Goal: Communication & Community: Participate in discussion

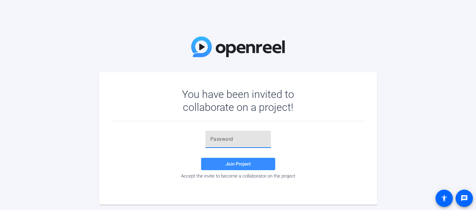
click at [225, 141] on input "text" at bounding box center [239, 139] width 56 height 7
type input "7Jc!.Z"
click at [228, 165] on span "Join Project" at bounding box center [238, 164] width 25 height 6
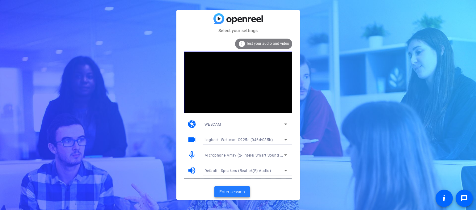
click at [238, 194] on span "Enter session" at bounding box center [232, 192] width 26 height 6
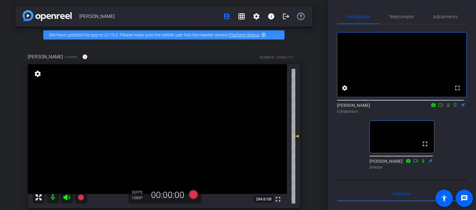
click at [447, 107] on icon at bounding box center [448, 105] width 2 height 4
click at [446, 107] on icon at bounding box center [448, 105] width 5 height 4
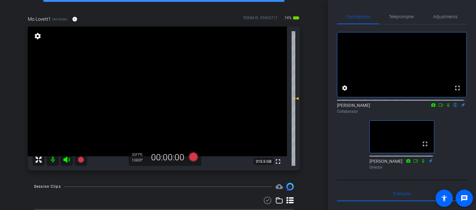
scroll to position [23, 0]
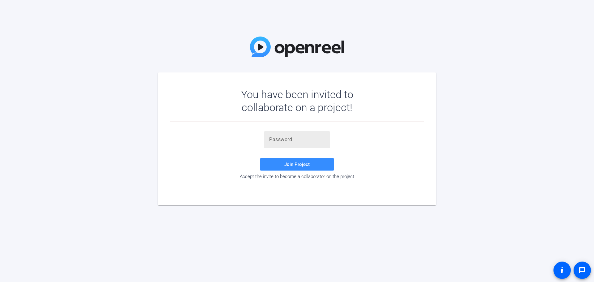
click at [275, 140] on input "text" at bounding box center [297, 139] width 56 height 7
type input "7Jc!.Z"
click at [301, 165] on span "Join Project" at bounding box center [296, 164] width 25 height 6
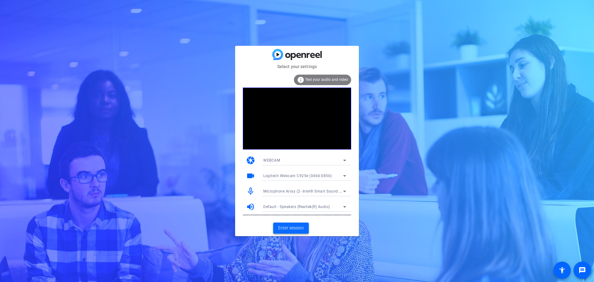
click at [294, 227] on span "Enter session" at bounding box center [291, 227] width 26 height 6
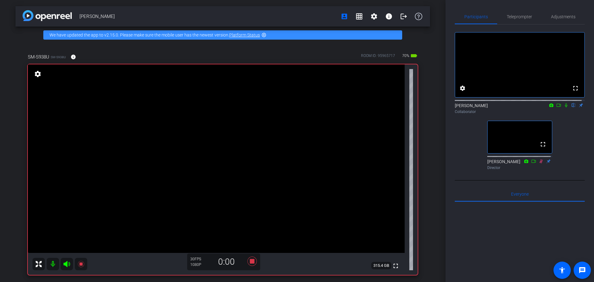
click at [564, 107] on icon at bounding box center [565, 105] width 2 height 4
click at [564, 107] on icon at bounding box center [565, 105] width 3 height 4
click at [564, 107] on icon at bounding box center [565, 105] width 2 height 4
click at [564, 107] on icon at bounding box center [565, 105] width 3 height 4
click at [564, 107] on icon at bounding box center [565, 105] width 2 height 4
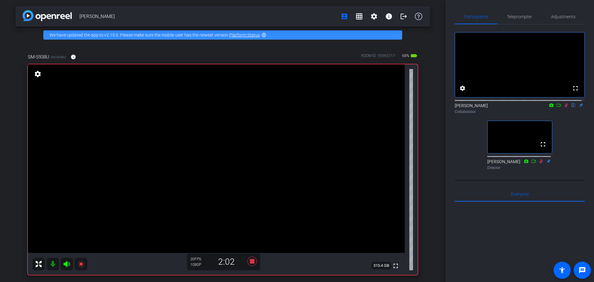
click at [563, 107] on icon at bounding box center [565, 105] width 5 height 4
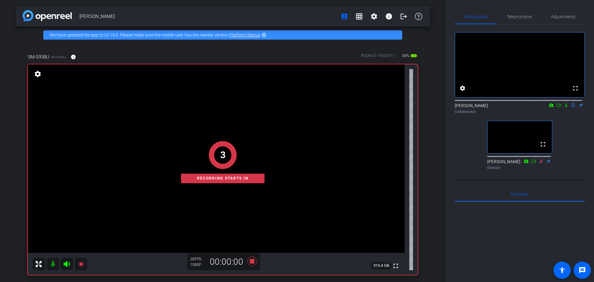
click at [563, 107] on icon at bounding box center [565, 105] width 5 height 4
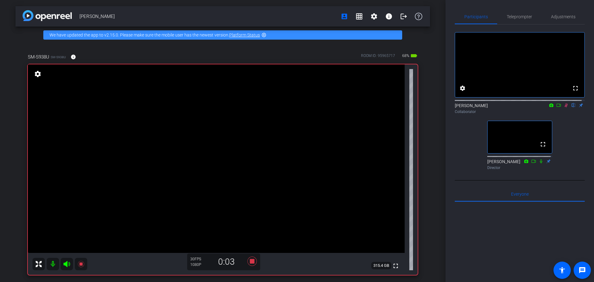
click at [564, 107] on icon at bounding box center [565, 105] width 3 height 4
click at [564, 107] on icon at bounding box center [565, 105] width 5 height 4
click at [563, 107] on icon at bounding box center [565, 105] width 5 height 4
click at [564, 107] on icon at bounding box center [565, 105] width 3 height 4
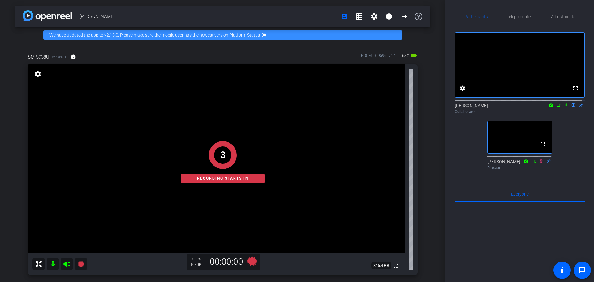
click at [563, 107] on icon at bounding box center [565, 105] width 5 height 4
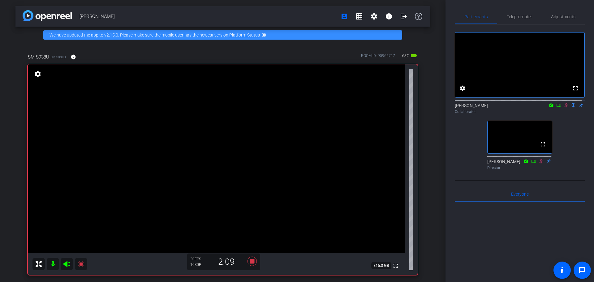
click at [564, 107] on icon at bounding box center [565, 105] width 3 height 4
click at [563, 107] on icon at bounding box center [565, 105] width 5 height 4
click at [564, 107] on icon at bounding box center [565, 105] width 2 height 4
click at [564, 107] on icon at bounding box center [565, 105] width 3 height 4
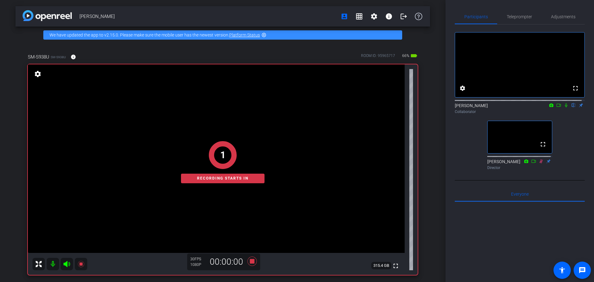
click at [564, 107] on icon at bounding box center [565, 105] width 2 height 4
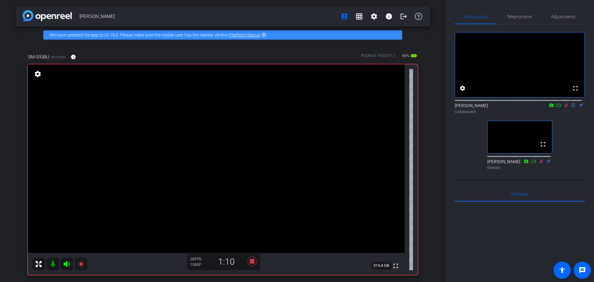
click at [564, 107] on icon at bounding box center [565, 105] width 3 height 4
click at [564, 107] on icon at bounding box center [565, 105] width 5 height 4
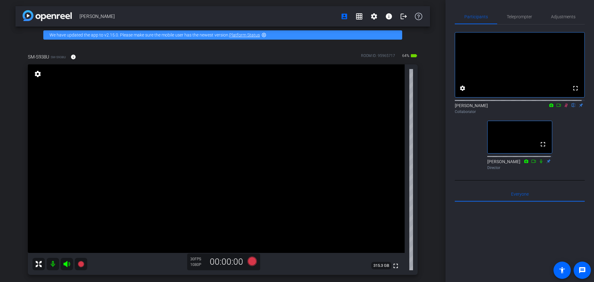
click at [564, 107] on icon at bounding box center [565, 105] width 5 height 4
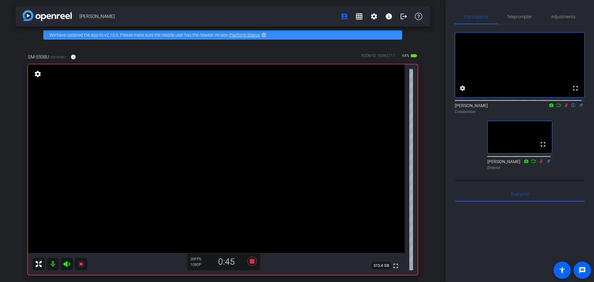
click at [563, 107] on icon at bounding box center [565, 105] width 5 height 4
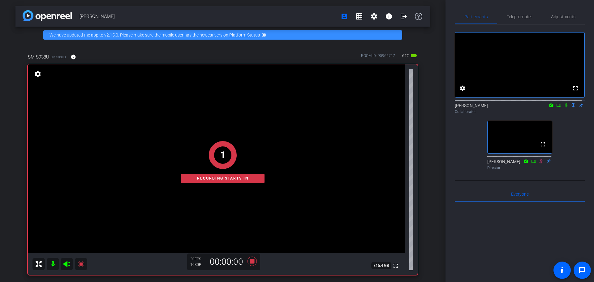
click at [563, 107] on icon at bounding box center [565, 105] width 5 height 4
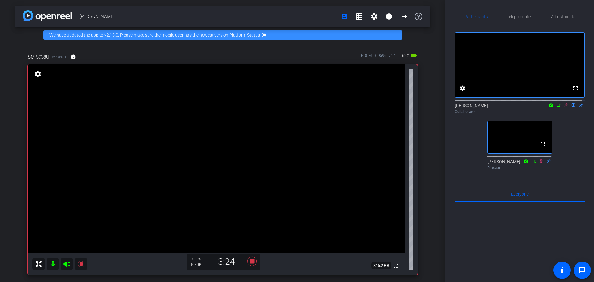
click at [564, 107] on icon at bounding box center [565, 105] width 5 height 4
click at [563, 107] on icon at bounding box center [565, 105] width 5 height 4
click at [564, 107] on icon at bounding box center [565, 105] width 3 height 4
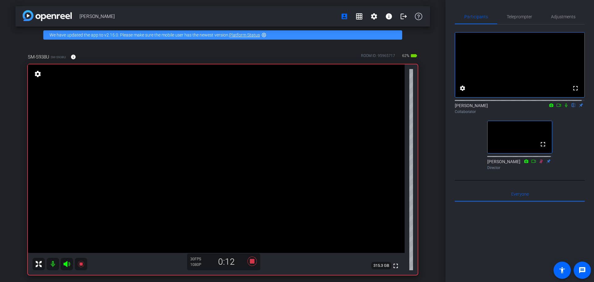
click at [563, 108] on mat-icon at bounding box center [565, 105] width 7 height 6
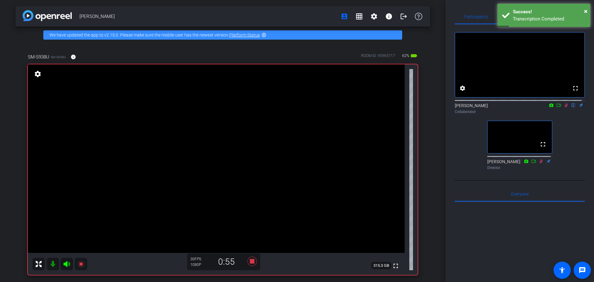
click at [563, 108] on mat-icon at bounding box center [565, 105] width 7 height 6
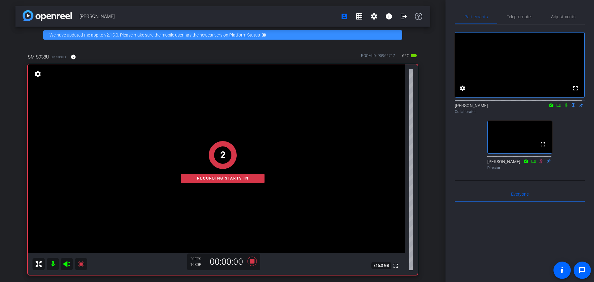
click at [563, 108] on mat-icon at bounding box center [565, 105] width 7 height 6
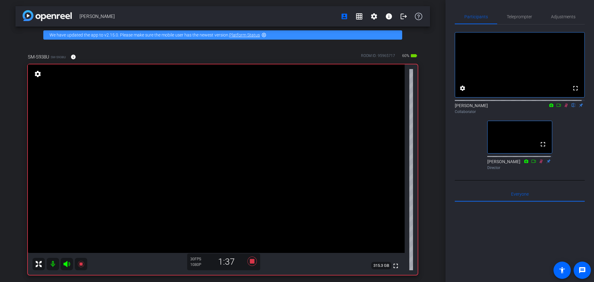
click at [563, 108] on mat-icon at bounding box center [565, 105] width 7 height 6
click at [564, 107] on icon at bounding box center [565, 105] width 3 height 4
click at [564, 107] on icon at bounding box center [565, 105] width 2 height 4
click at [564, 107] on icon at bounding box center [565, 105] width 3 height 4
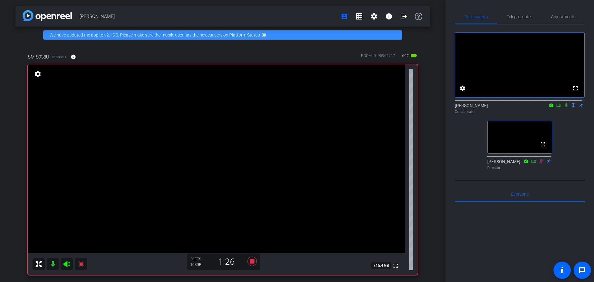
click at [563, 107] on icon at bounding box center [565, 105] width 5 height 4
click at [564, 107] on icon at bounding box center [565, 105] width 3 height 4
click at [563, 107] on icon at bounding box center [565, 105] width 5 height 4
drag, startPoint x: 562, startPoint y: 111, endPoint x: 564, endPoint y: 131, distance: 19.9
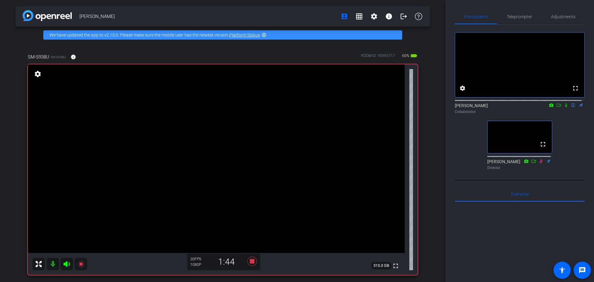
click at [563, 107] on icon at bounding box center [565, 105] width 5 height 4
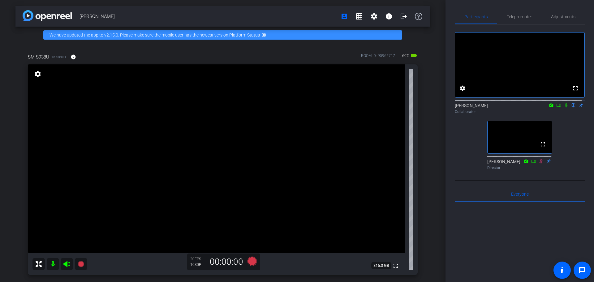
click at [564, 107] on icon at bounding box center [565, 105] width 2 height 4
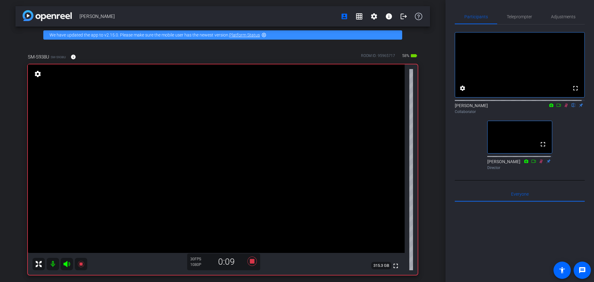
click at [563, 107] on icon at bounding box center [565, 105] width 5 height 4
click at [564, 107] on icon at bounding box center [565, 105] width 3 height 4
click at [563, 107] on icon at bounding box center [565, 105] width 5 height 4
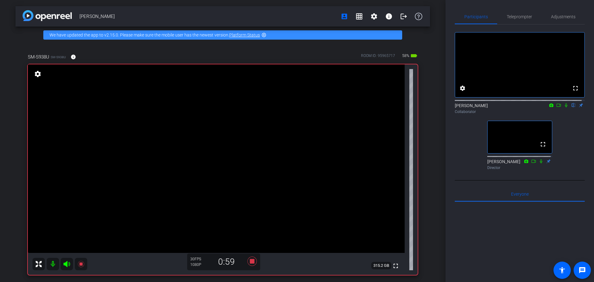
click at [564, 107] on icon at bounding box center [565, 105] width 2 height 4
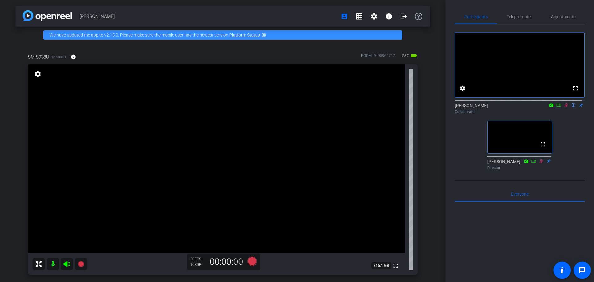
click at [564, 107] on icon at bounding box center [565, 105] width 3 height 4
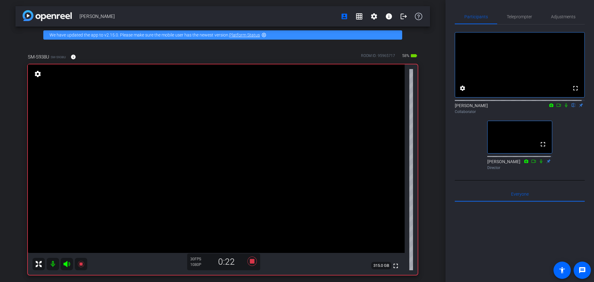
click at [564, 107] on icon at bounding box center [565, 105] width 2 height 4
click at [564, 107] on icon at bounding box center [565, 105] width 3 height 4
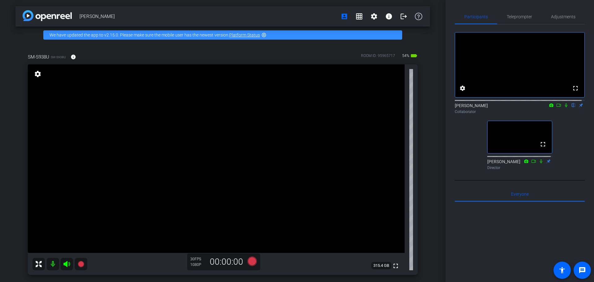
click at [564, 107] on icon at bounding box center [565, 105] width 5 height 4
click at [563, 107] on icon at bounding box center [565, 105] width 5 height 4
